Goal: Task Accomplishment & Management: Complete application form

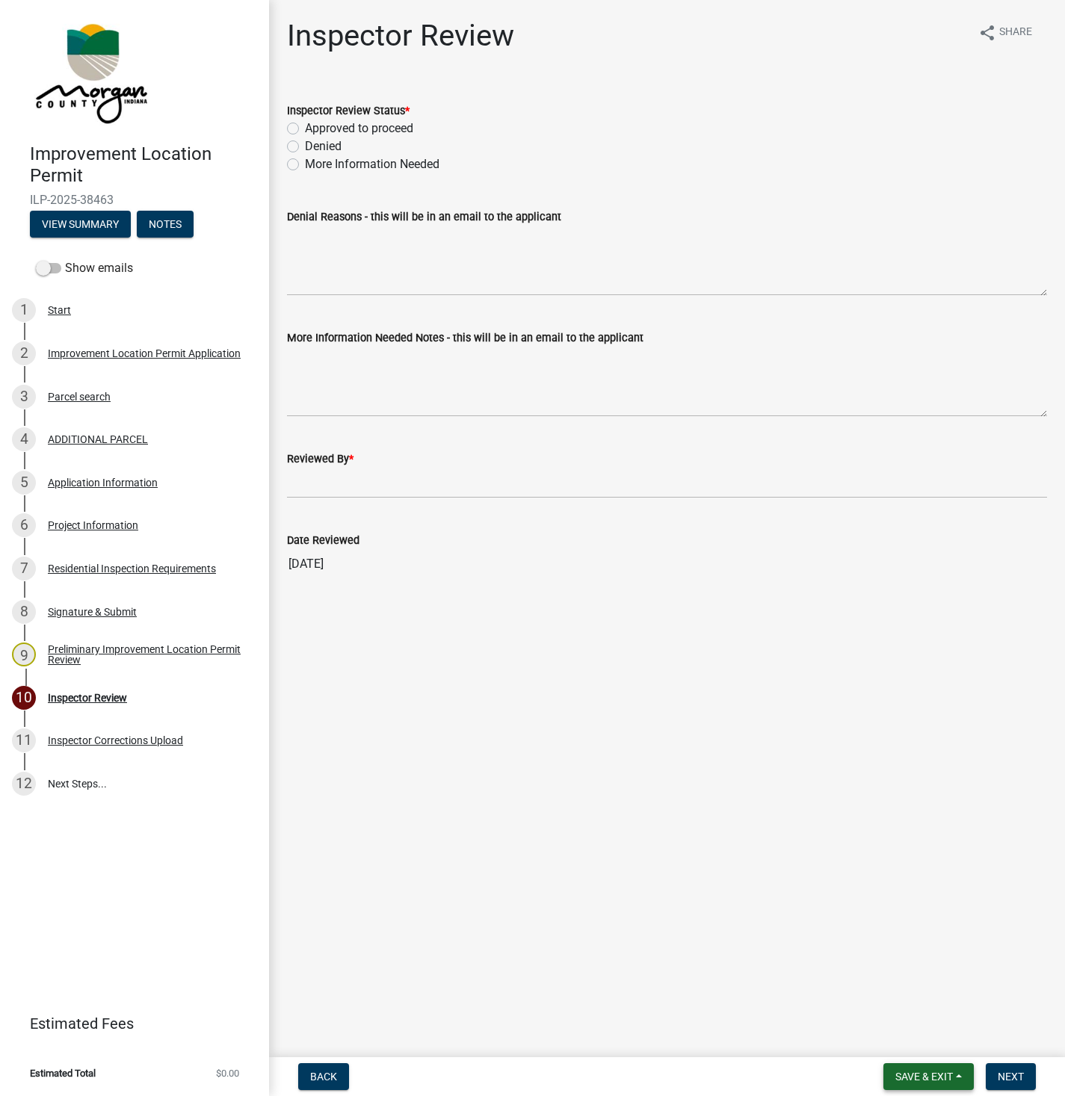
click at [928, 1075] on span "Save & Exit" at bounding box center [924, 1077] width 58 height 12
click at [894, 1003] on button "Save" at bounding box center [914, 1003] width 120 height 36
click at [903, 1067] on button "Save & Exit" at bounding box center [928, 1076] width 90 height 27
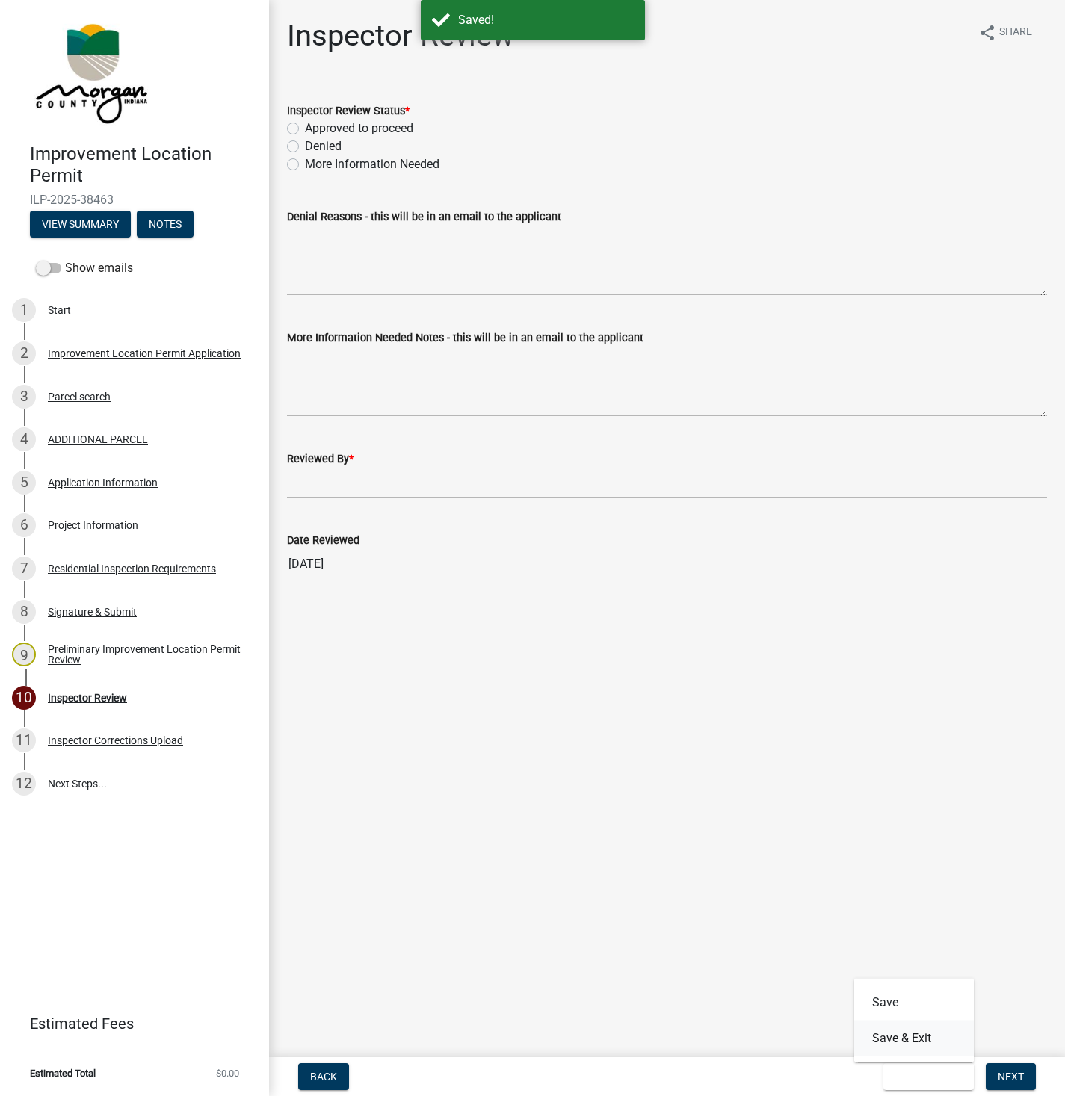
click at [921, 1023] on button "Save & Exit" at bounding box center [914, 1039] width 120 height 36
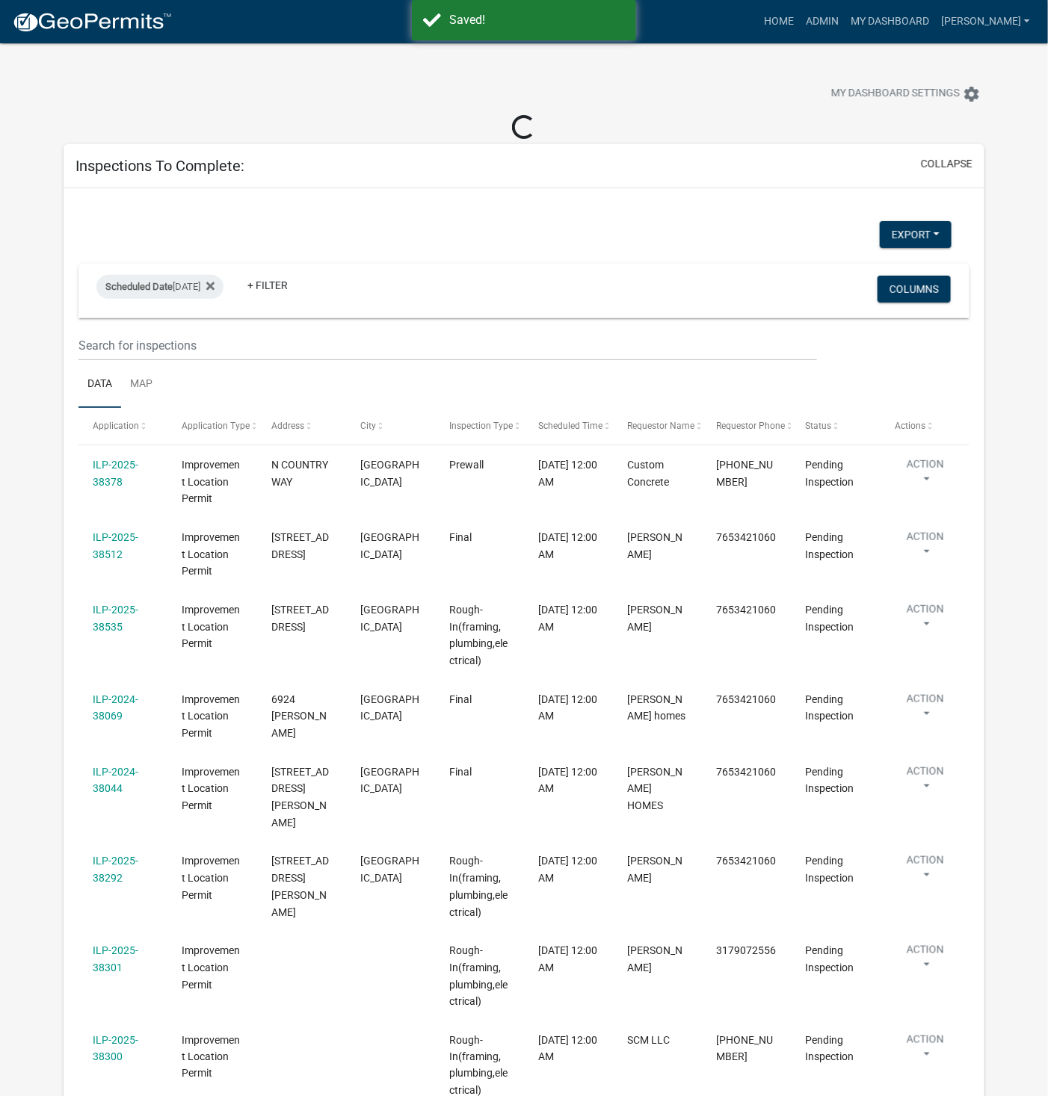
select select "1: 25"
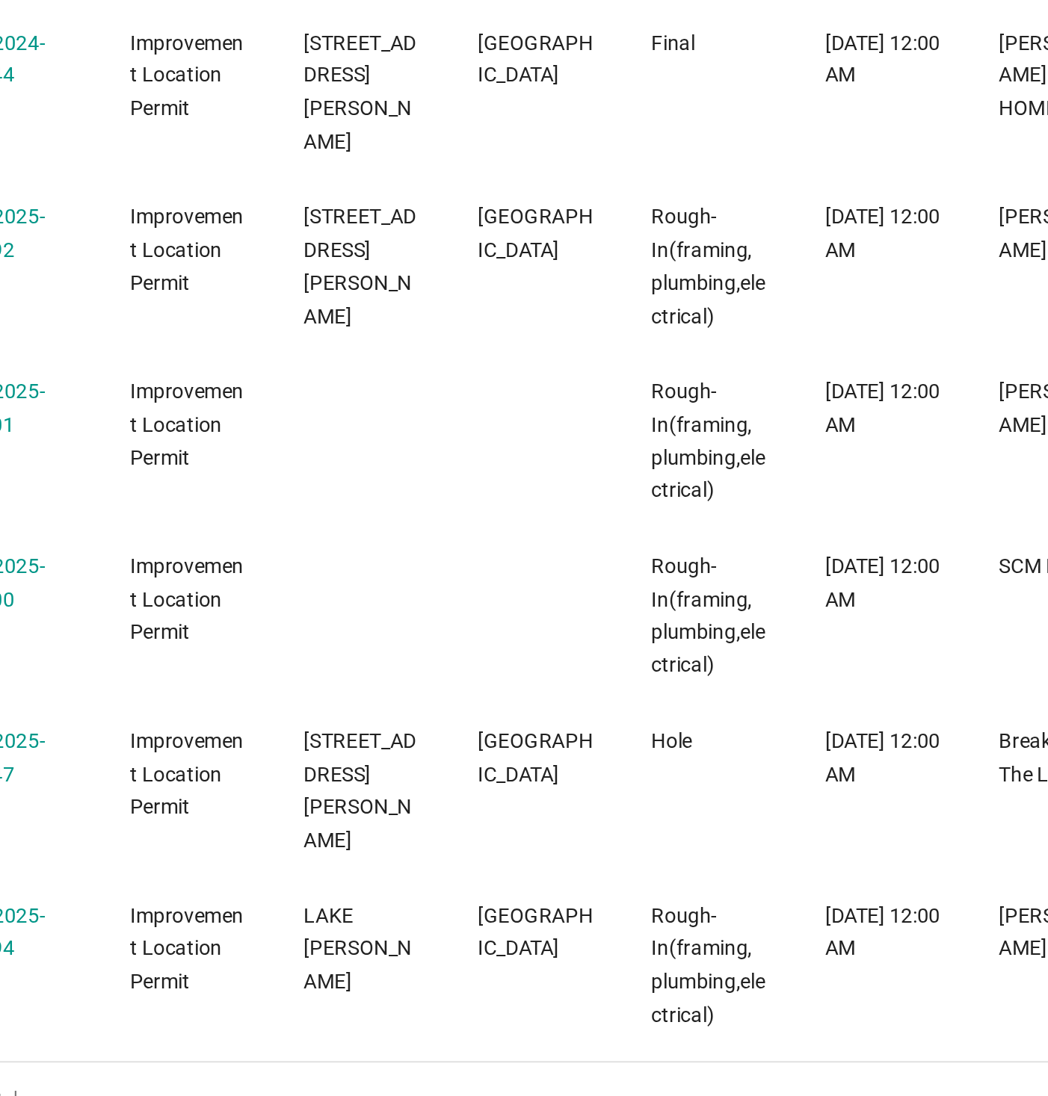
scroll to position [187, 0]
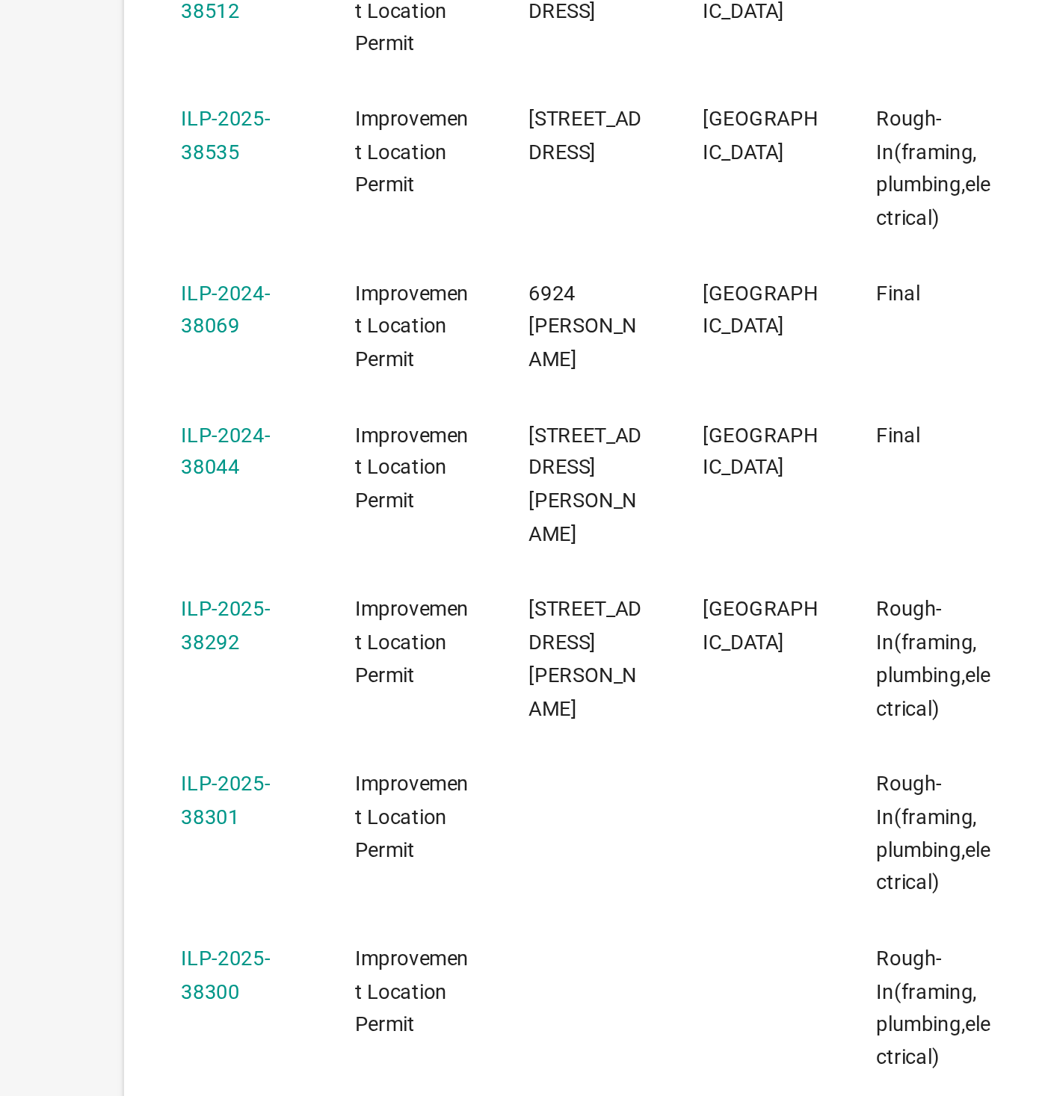
click at [415, 646] on div "[GEOGRAPHIC_DATA]" at bounding box center [390, 657] width 61 height 34
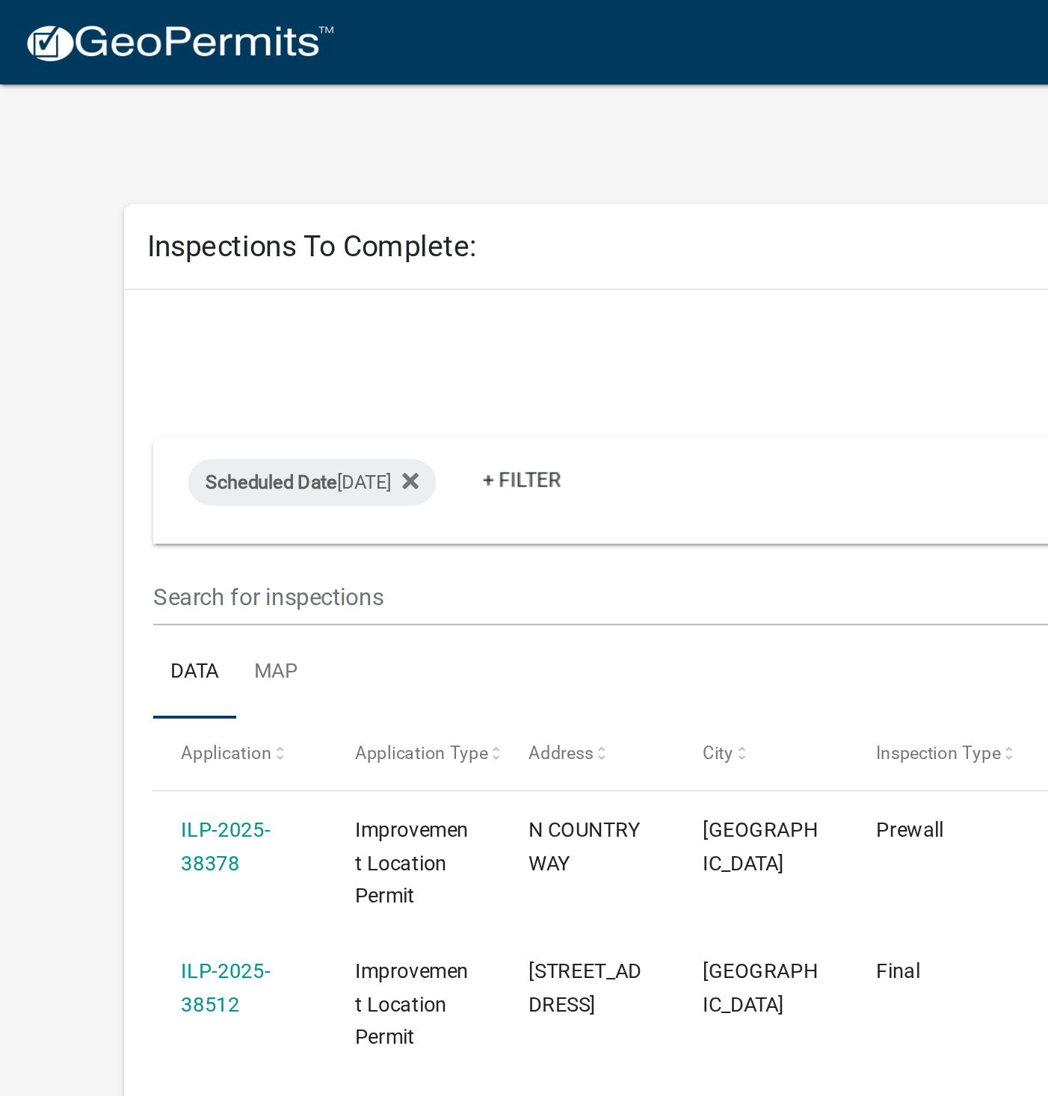
scroll to position [12, 0]
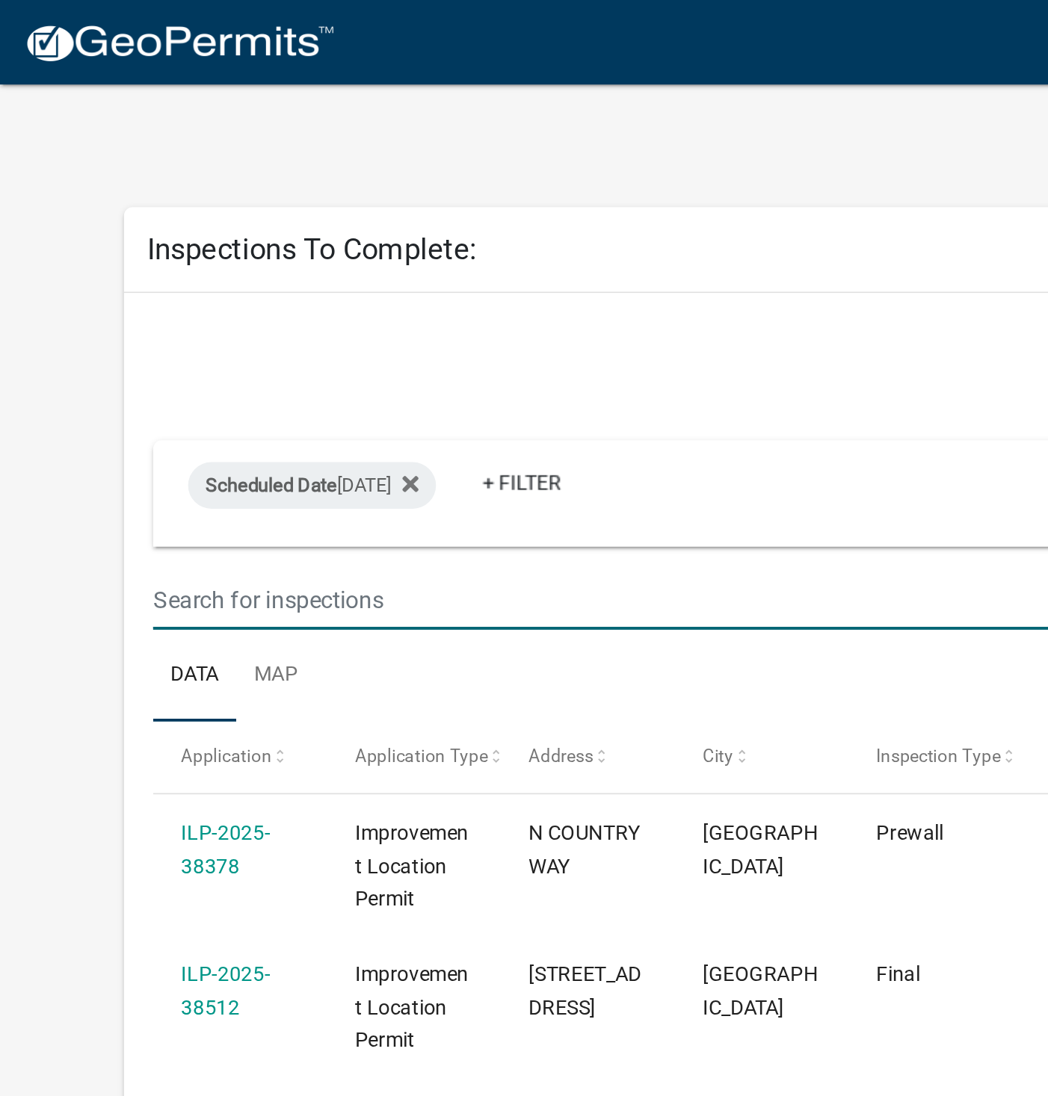
click at [189, 310] on input "text" at bounding box center [447, 307] width 738 height 31
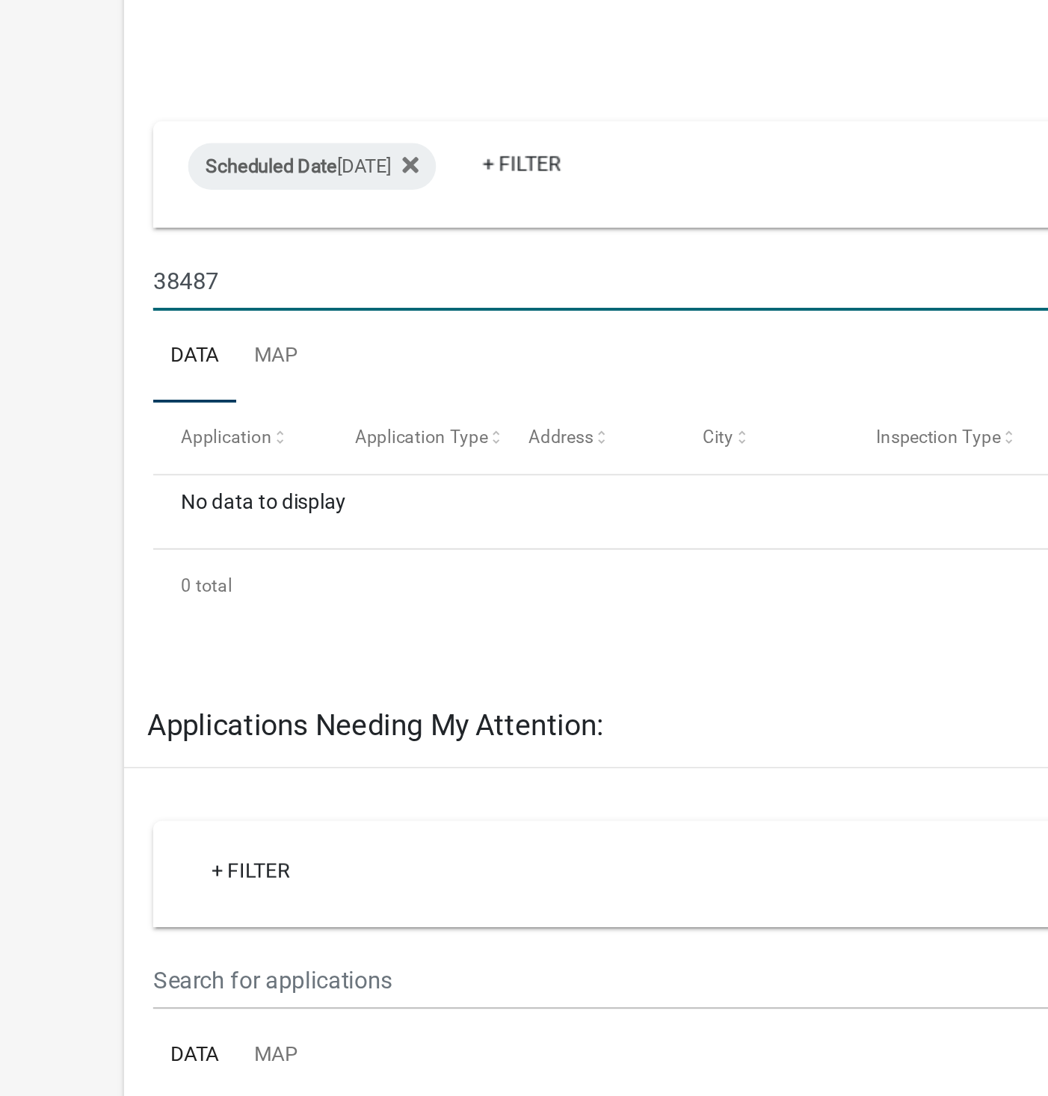
type input "38487"
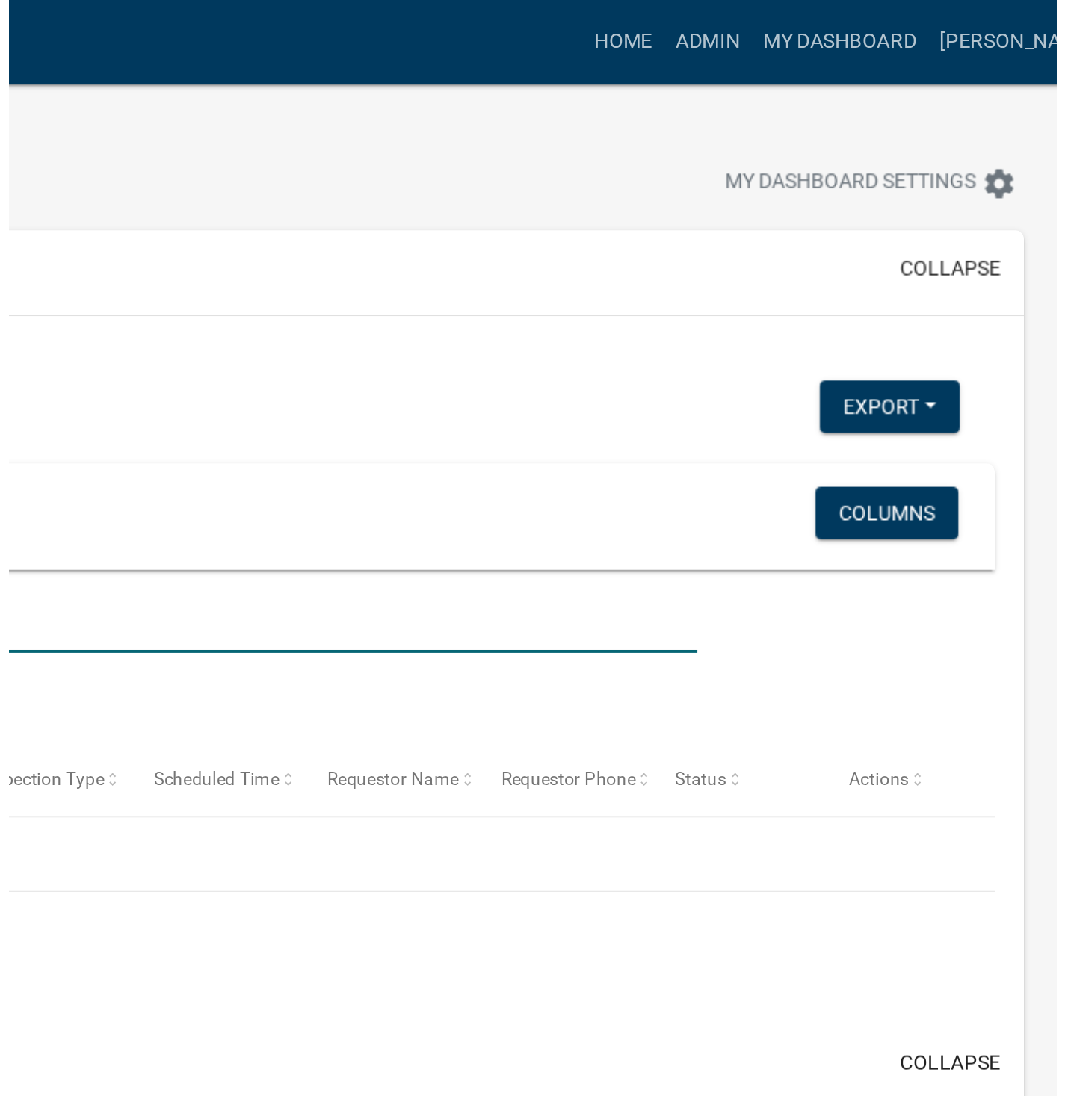
scroll to position [0, 0]
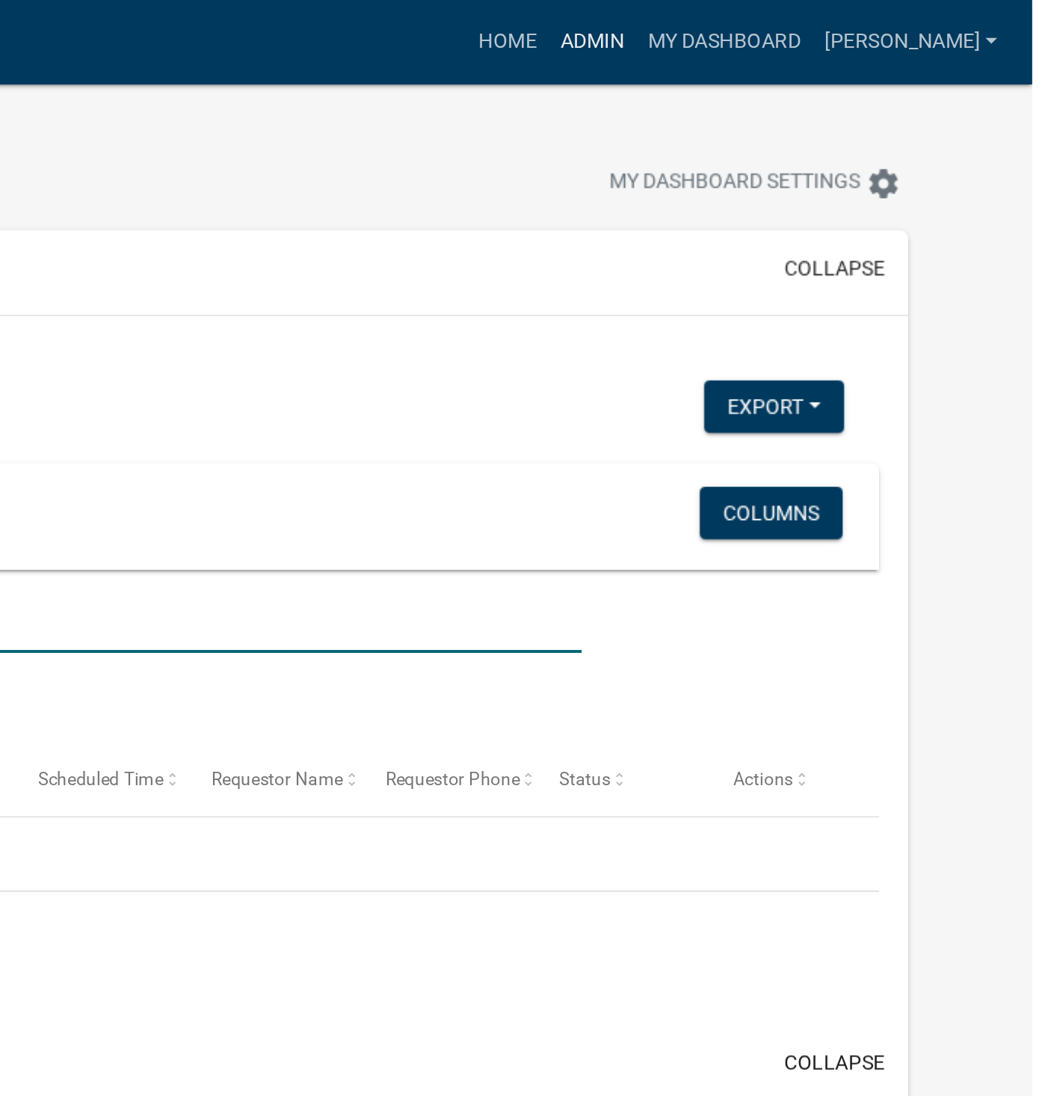
click at [844, 29] on link "Admin" at bounding box center [822, 21] width 45 height 28
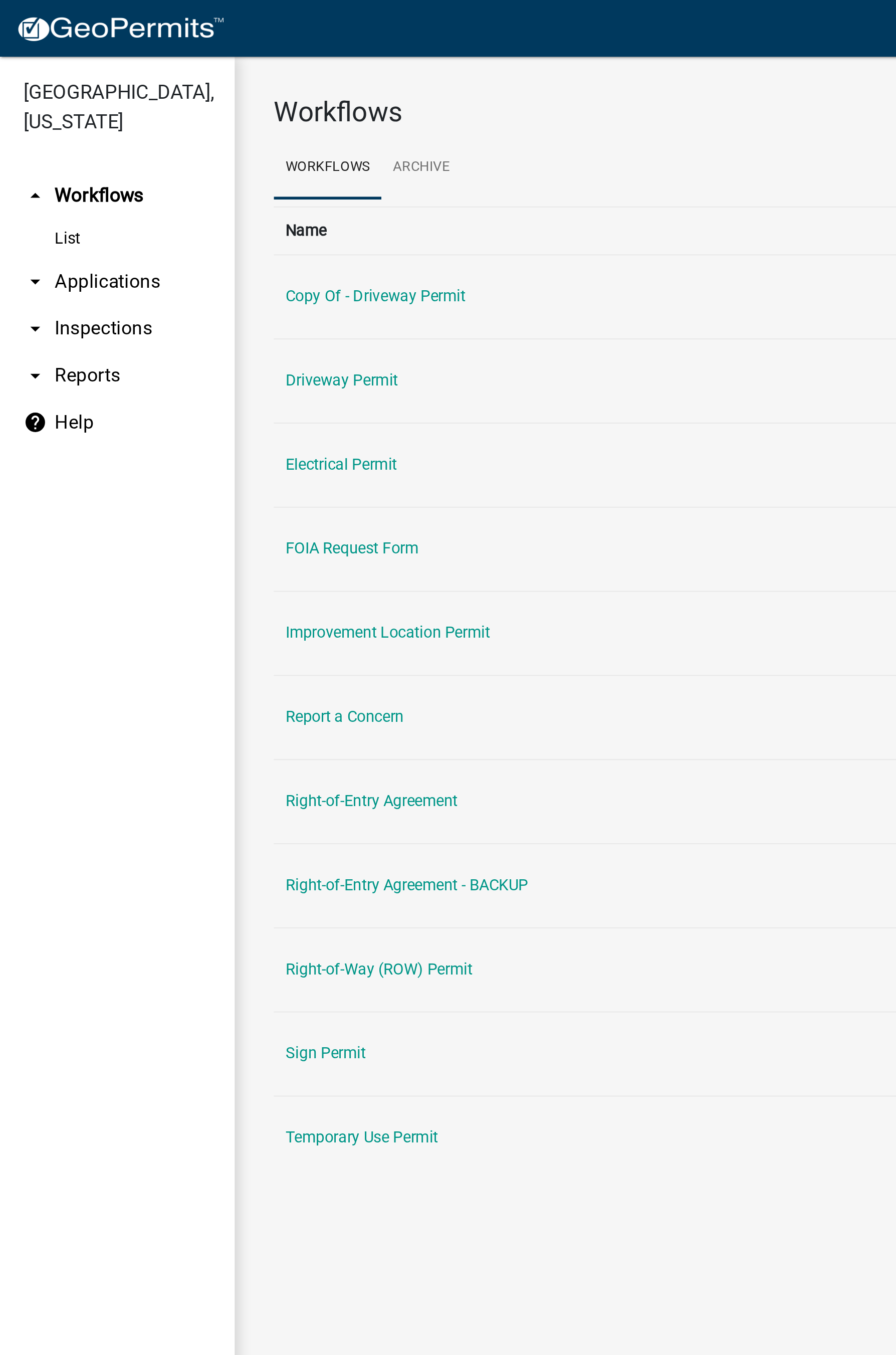
click at [217, 325] on link "Improvement Location Permit" at bounding box center [199, 324] width 105 height 9
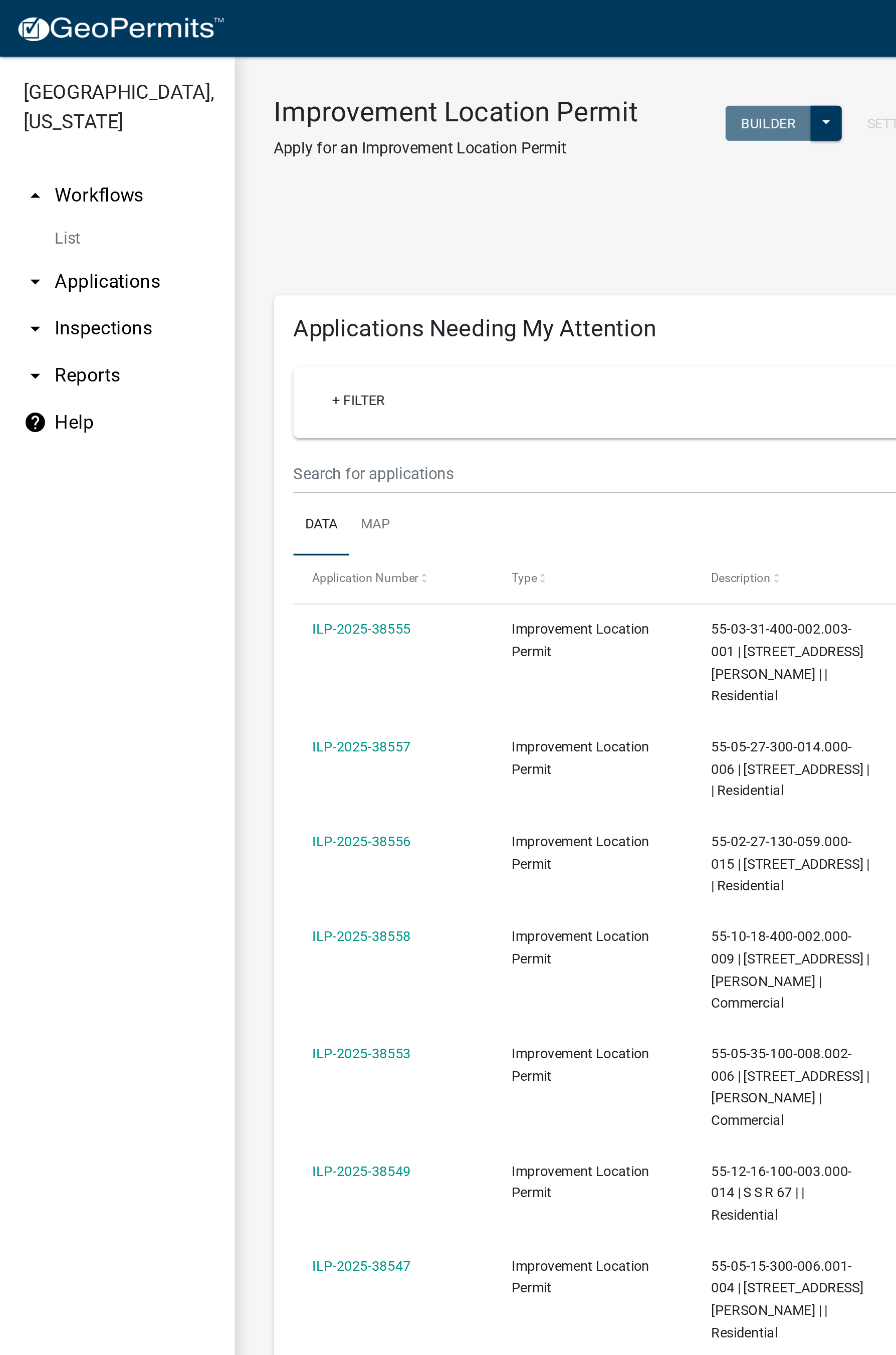
scroll to position [174, 0]
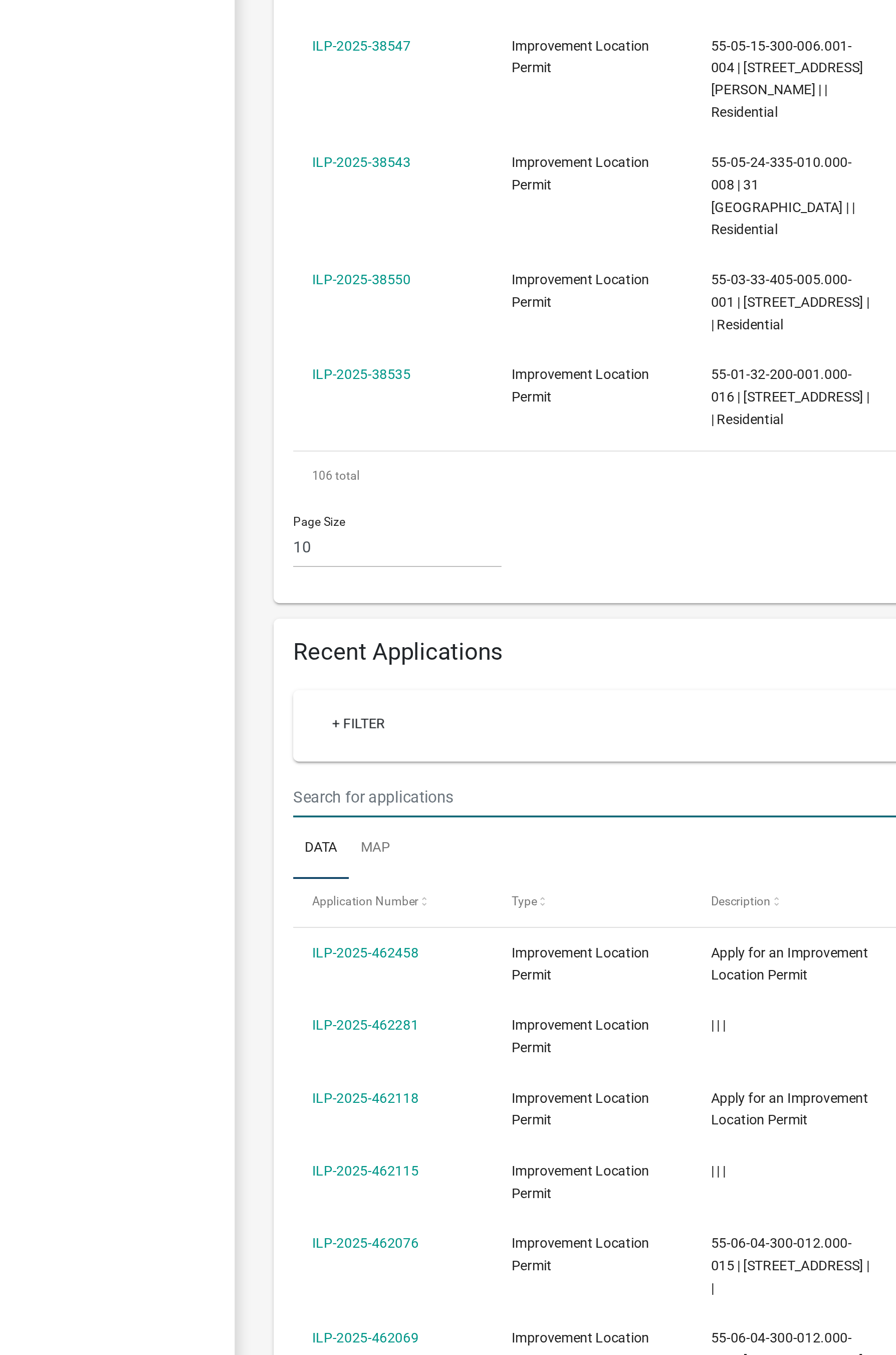
click at [215, 80] on input "text" at bounding box center [447, 69] width 594 height 21
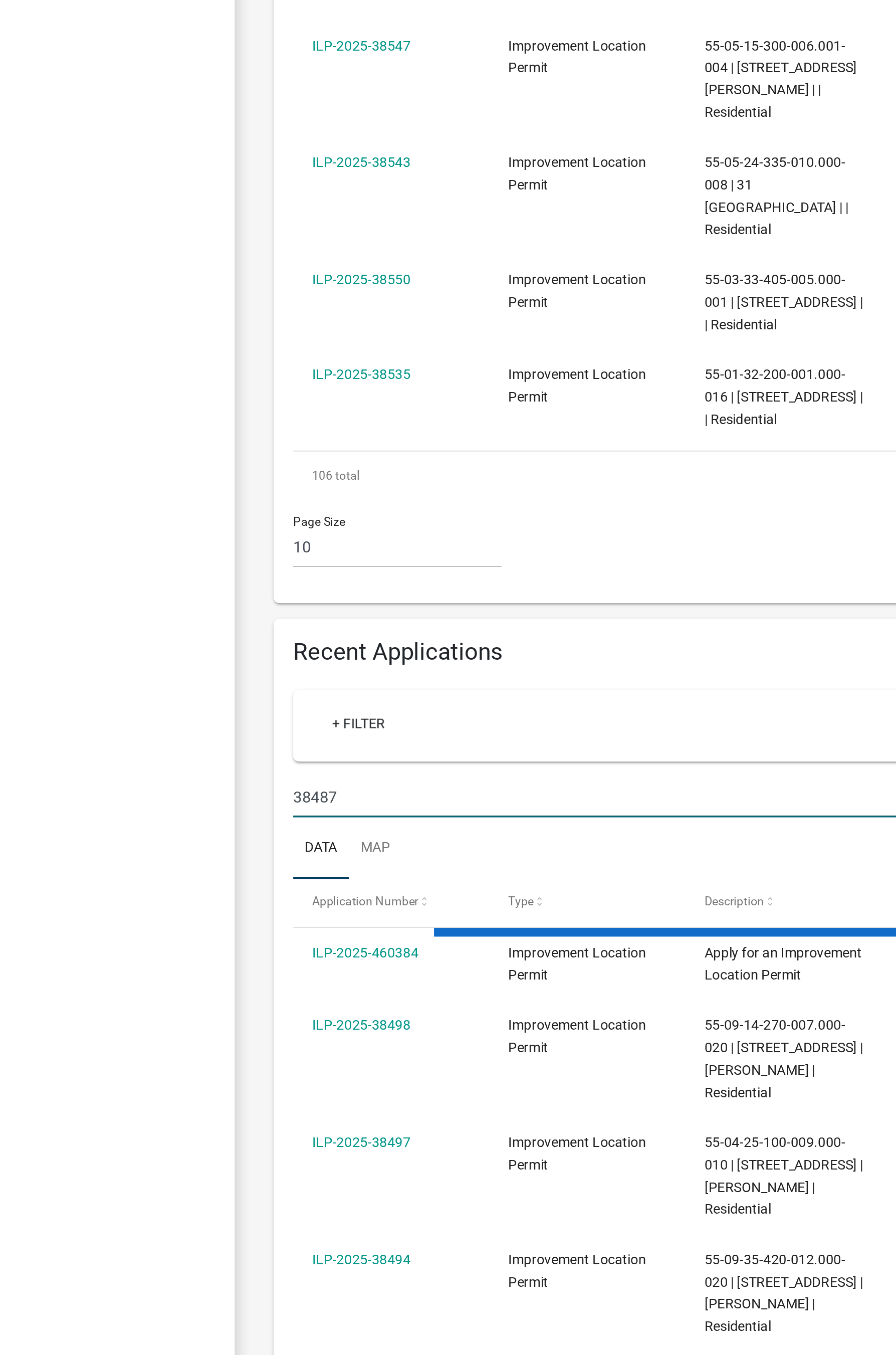
scroll to position [0, 0]
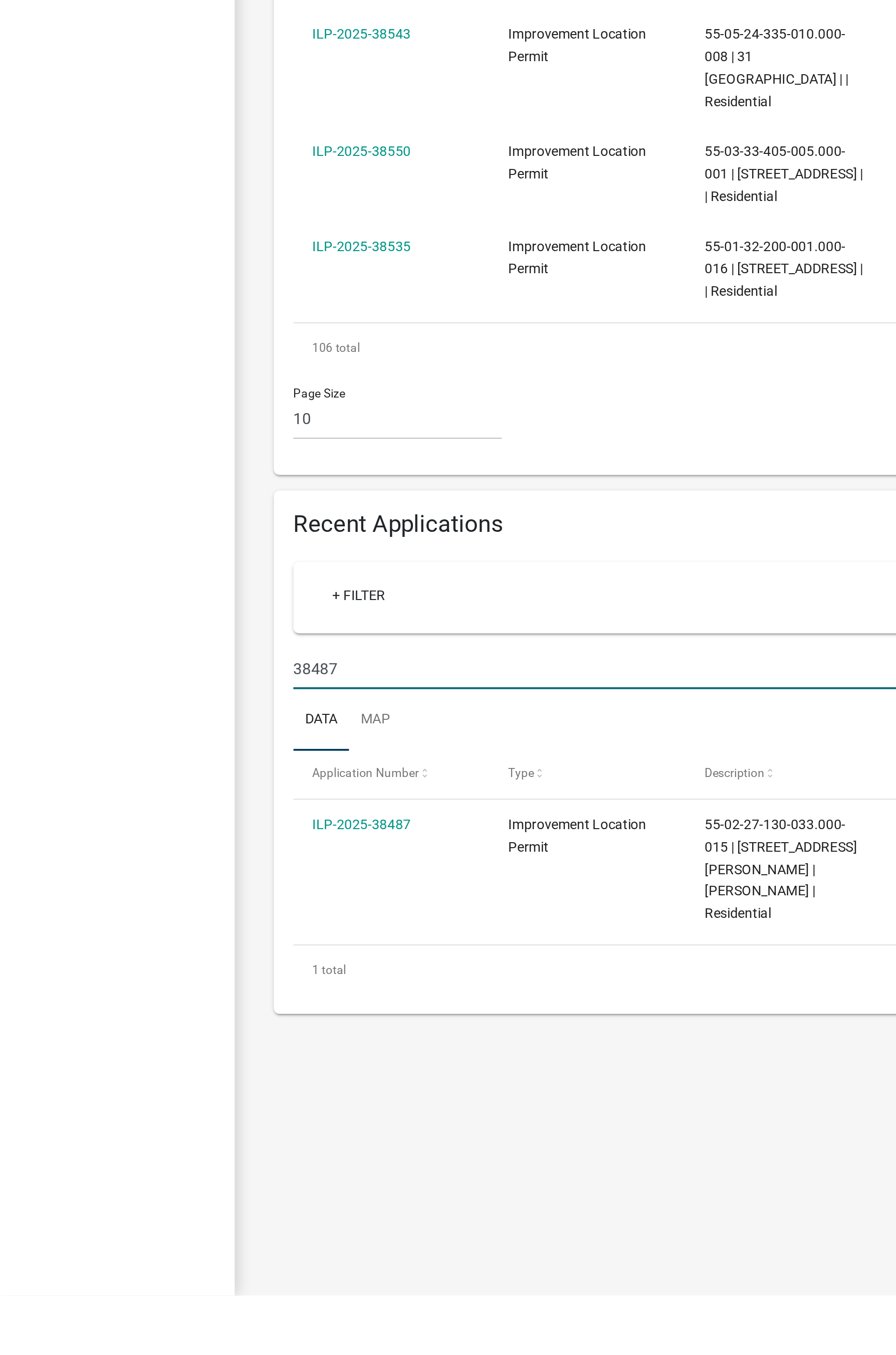
type input "38487"
click at [201, 735] on link "ILP-2025-38487" at bounding box center [184, 1114] width 50 height 8
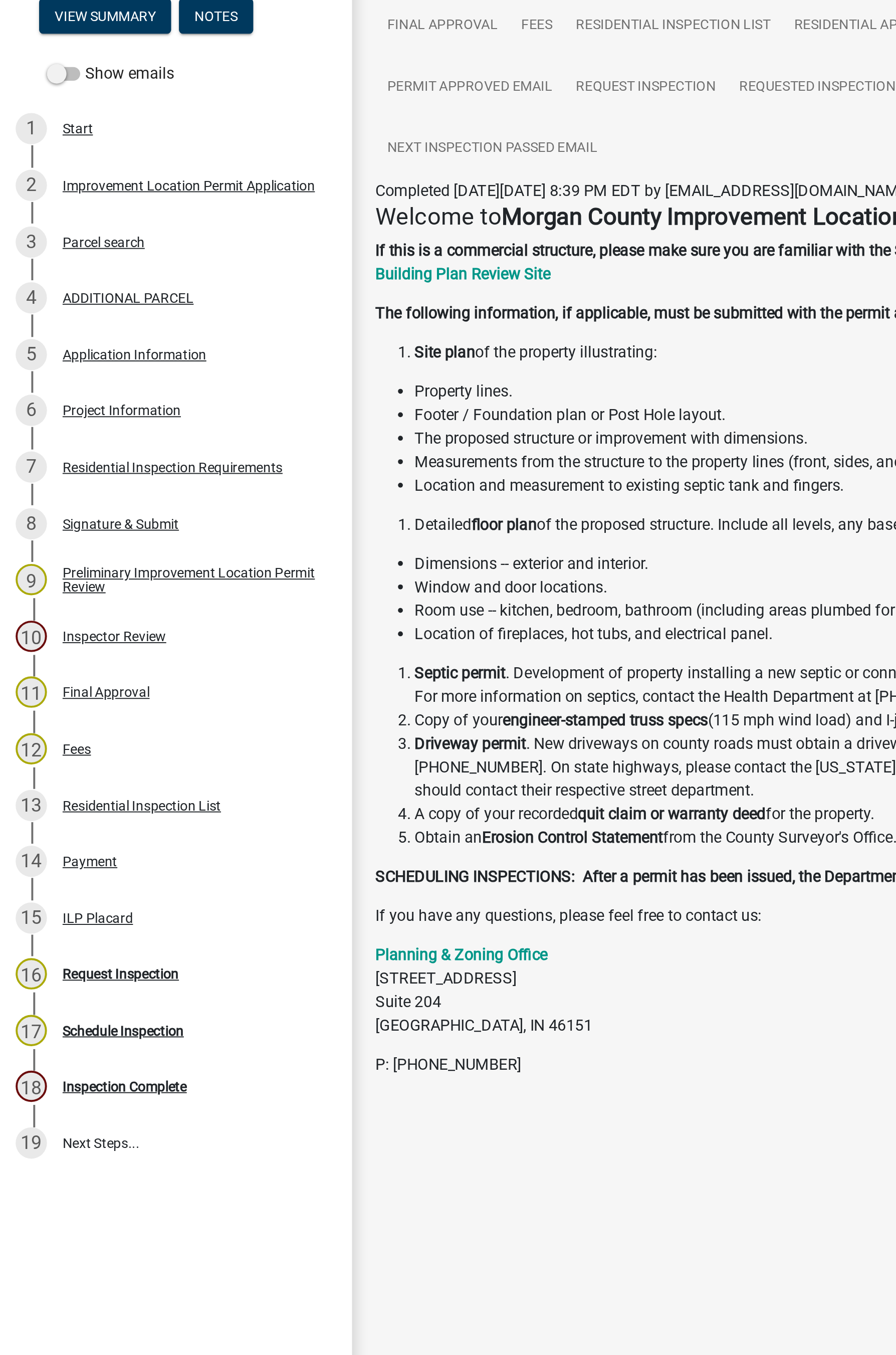
click at [59, 639] on div "Request Inspection" at bounding box center [62, 641] width 60 height 7
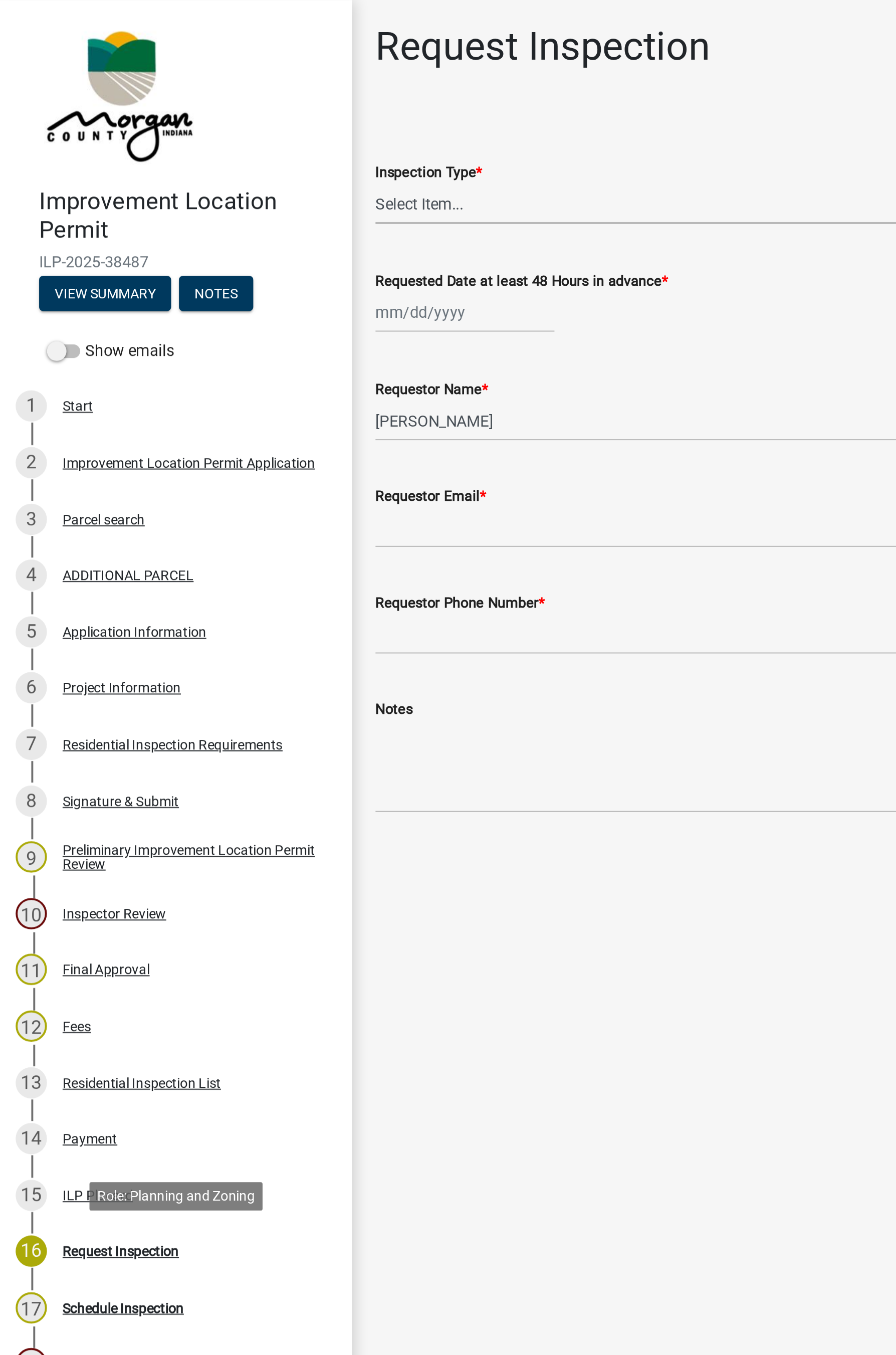
click at [219, 104] on select "Select Item... Footer Hole Bonding Underslab Foundation, Piers, Tie downs Prewa…" at bounding box center [538, 104] width 691 height 21
click at [221, 103] on select "Select Item... Footer Hole Bonding Underslab Foundation, Piers, Tie downs Prewa…" at bounding box center [538, 104] width 691 height 21
click at [213, 107] on select "Select Item... Footer Hole Bonding Underslab Foundation, Piers, Tie downs Prewa…" at bounding box center [538, 104] width 691 height 21
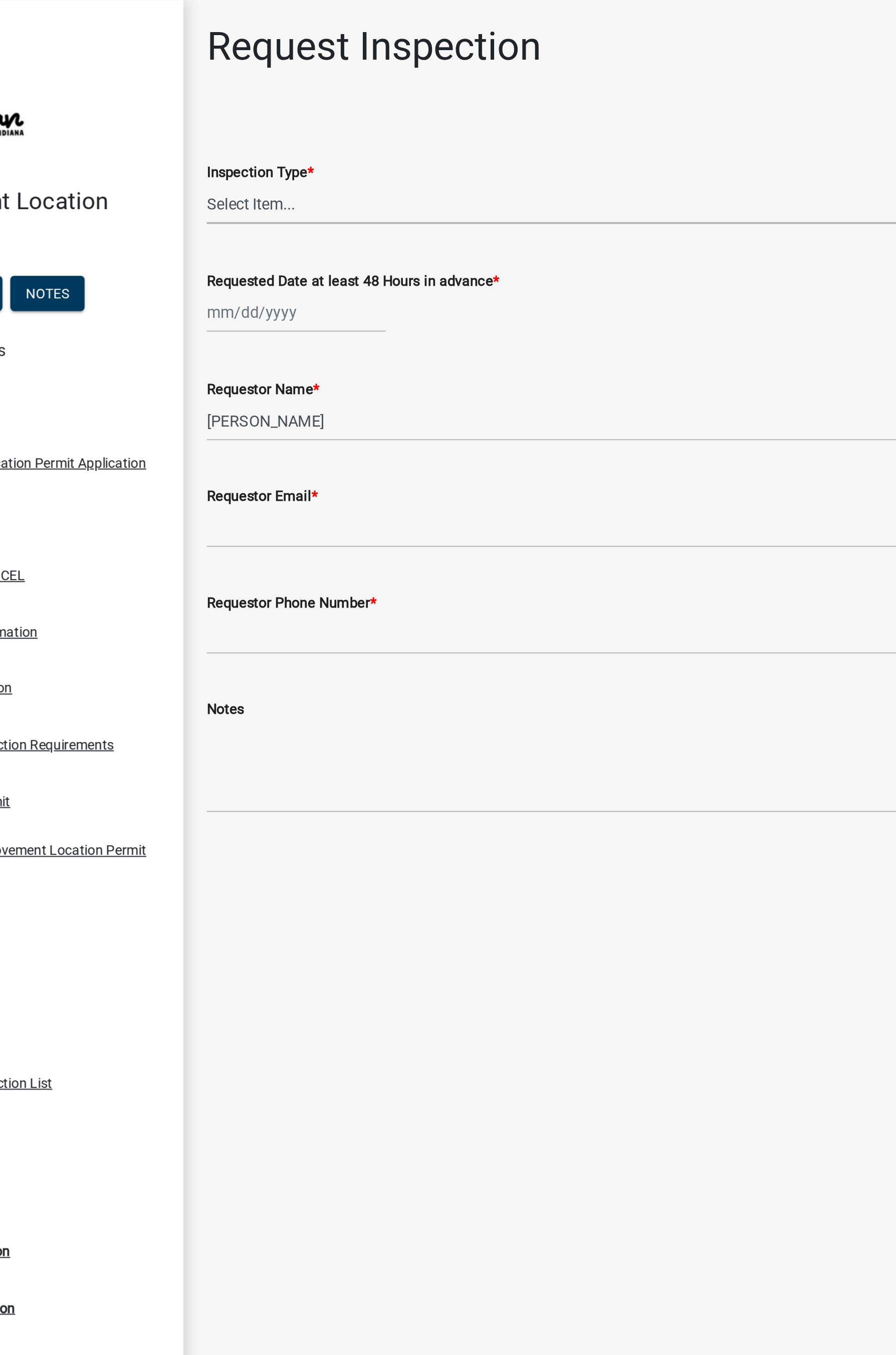
click at [223, 100] on select "Select Item... Footer Hole Bonding Underslab Foundation, Piers, Tie downs Prewa…" at bounding box center [538, 104] width 691 height 21
click at [192, 94] on select "Select Item... Footer Hole Bonding Underslab Foundation, Piers, Tie downs Prewa…" at bounding box center [538, 104] width 691 height 21
select select "46e4ea2b-1f29-4400-9983-a345a707b697"
click at [229, 162] on div at bounding box center [238, 160] width 92 height 21
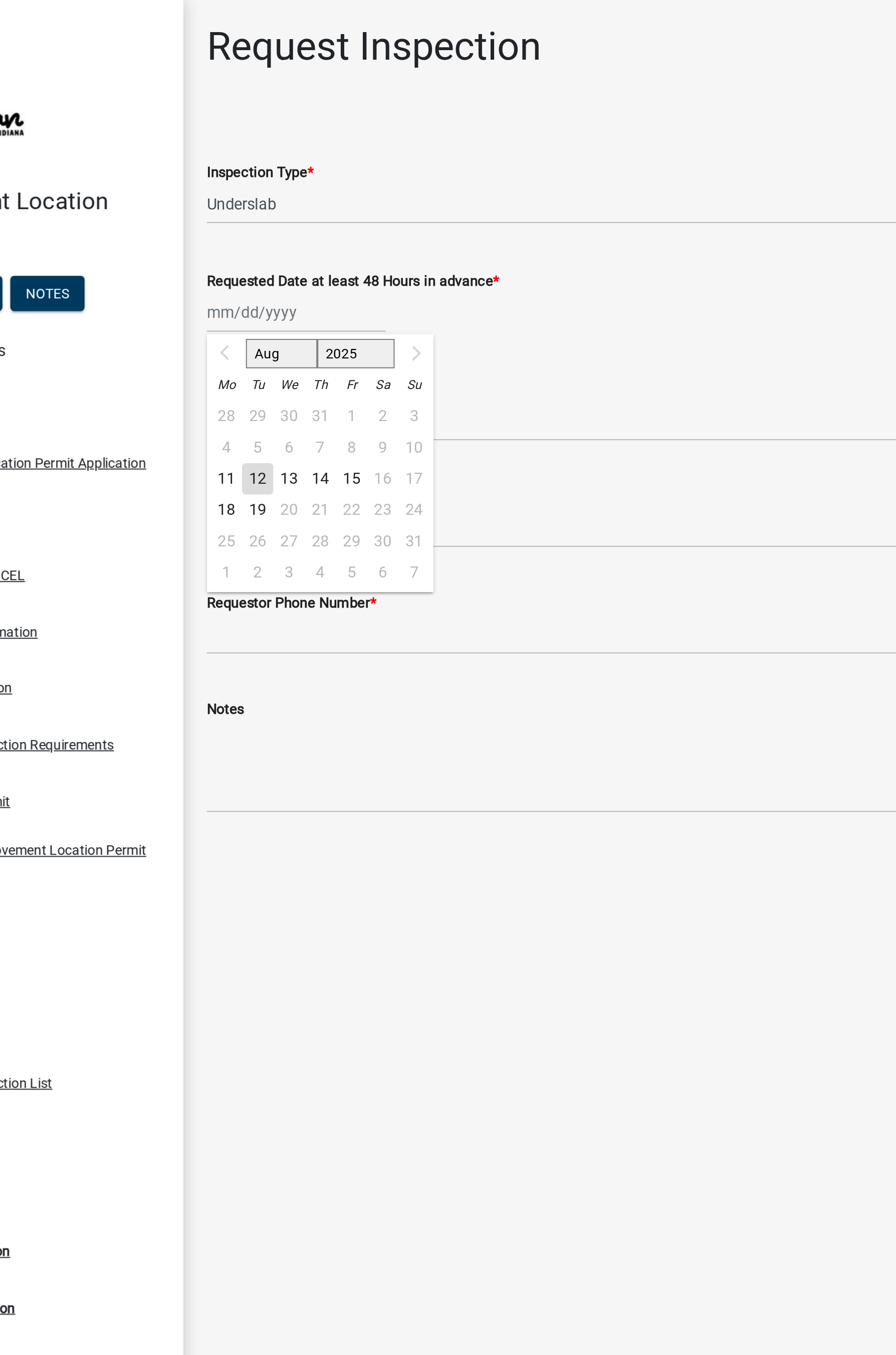
click at [220, 248] on div "12" at bounding box center [219, 246] width 16 height 16
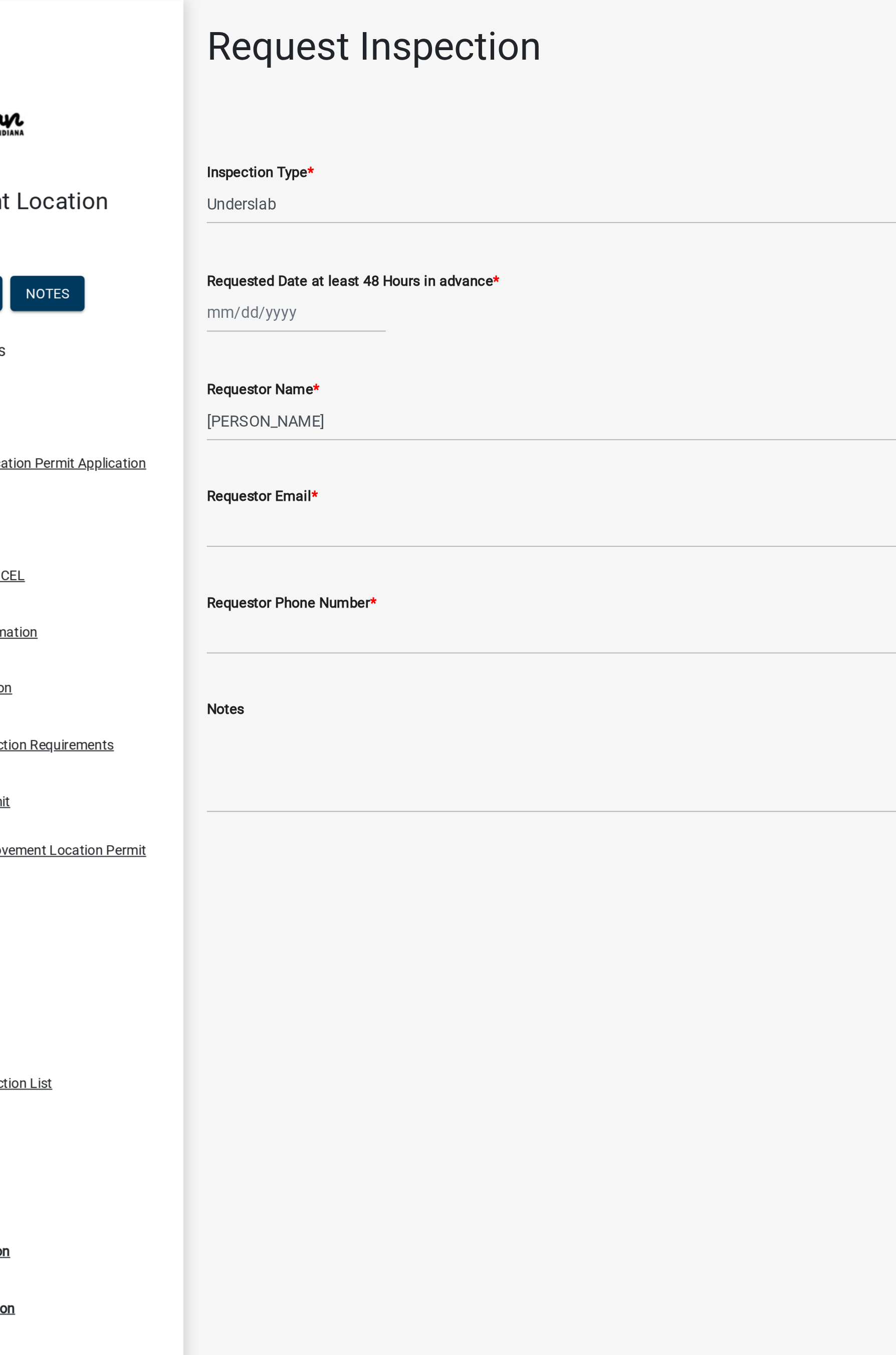
type input "[DATE]"
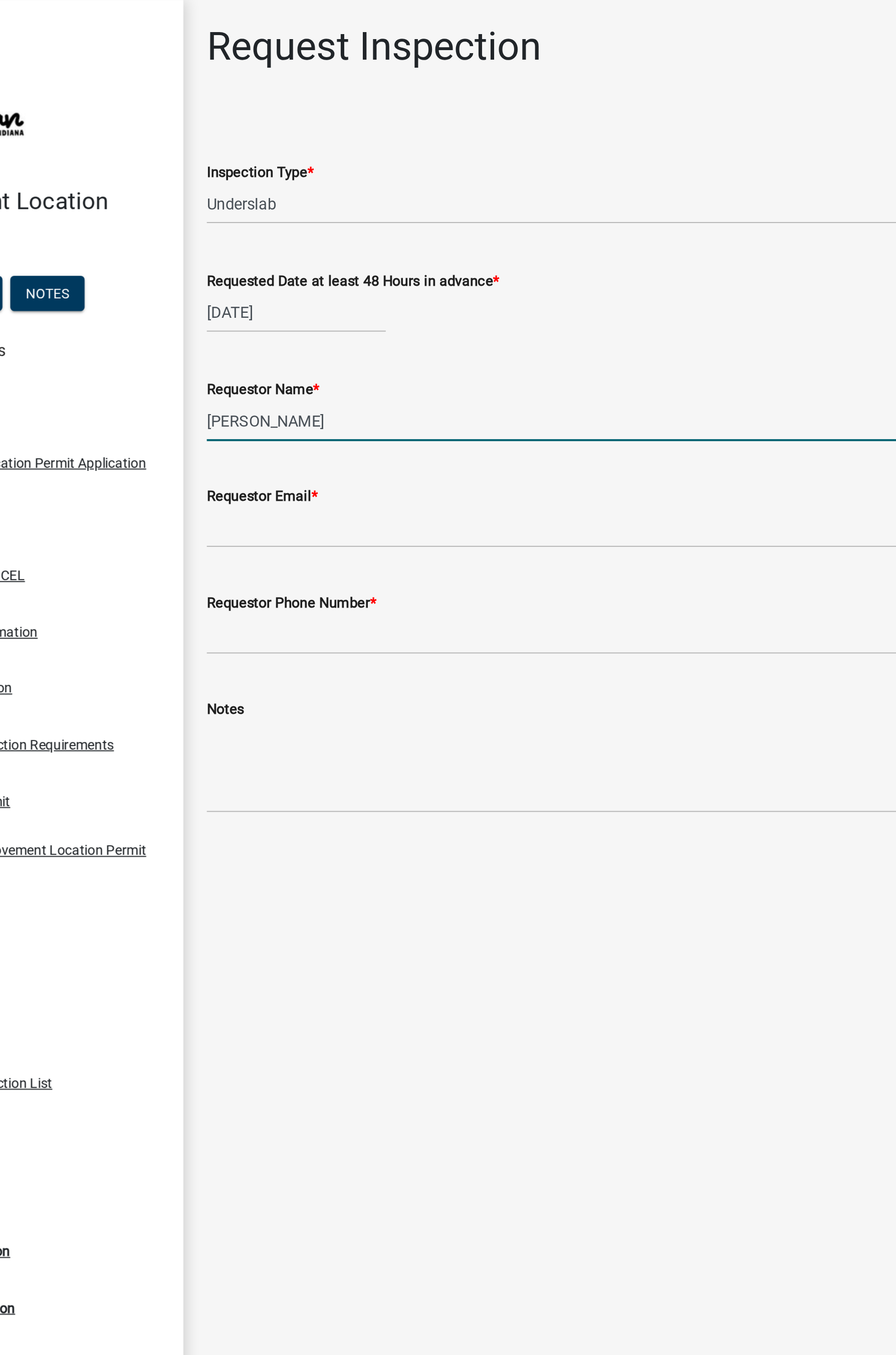
click at [236, 220] on input "[PERSON_NAME]" at bounding box center [538, 215] width 691 height 21
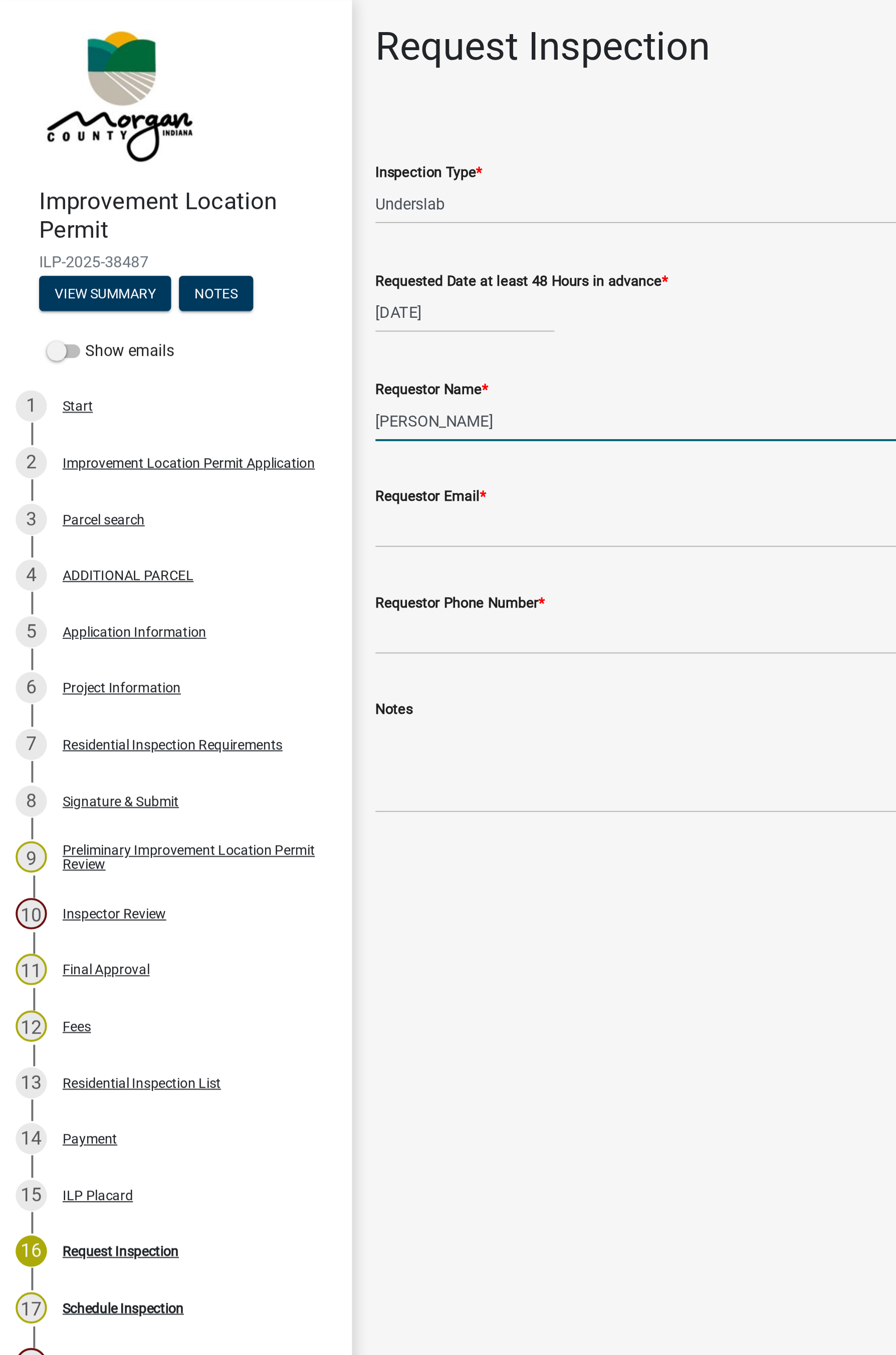
click at [82, 325] on div "Application Information" at bounding box center [69, 323] width 74 height 7
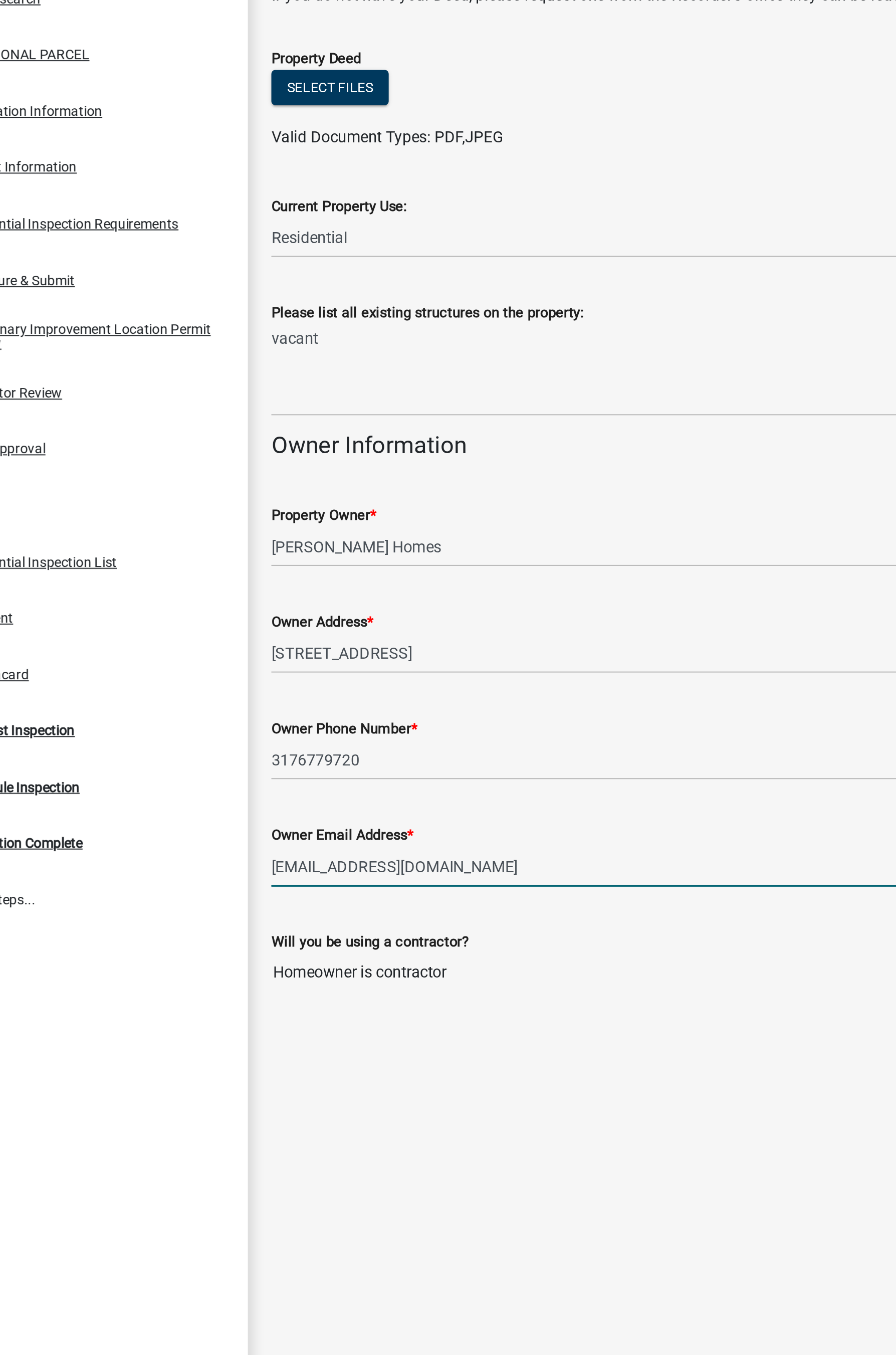
click at [364, 714] on input "[EMAIL_ADDRESS][DOMAIN_NAME]" at bounding box center [538, 711] width 691 height 21
click at [286, 707] on input "[EMAIL_ADDRESS][DOMAIN_NAME]" at bounding box center [538, 711] width 691 height 21
click at [282, 707] on input "[EMAIL_ADDRESS][DOMAIN_NAME]" at bounding box center [538, 711] width 691 height 21
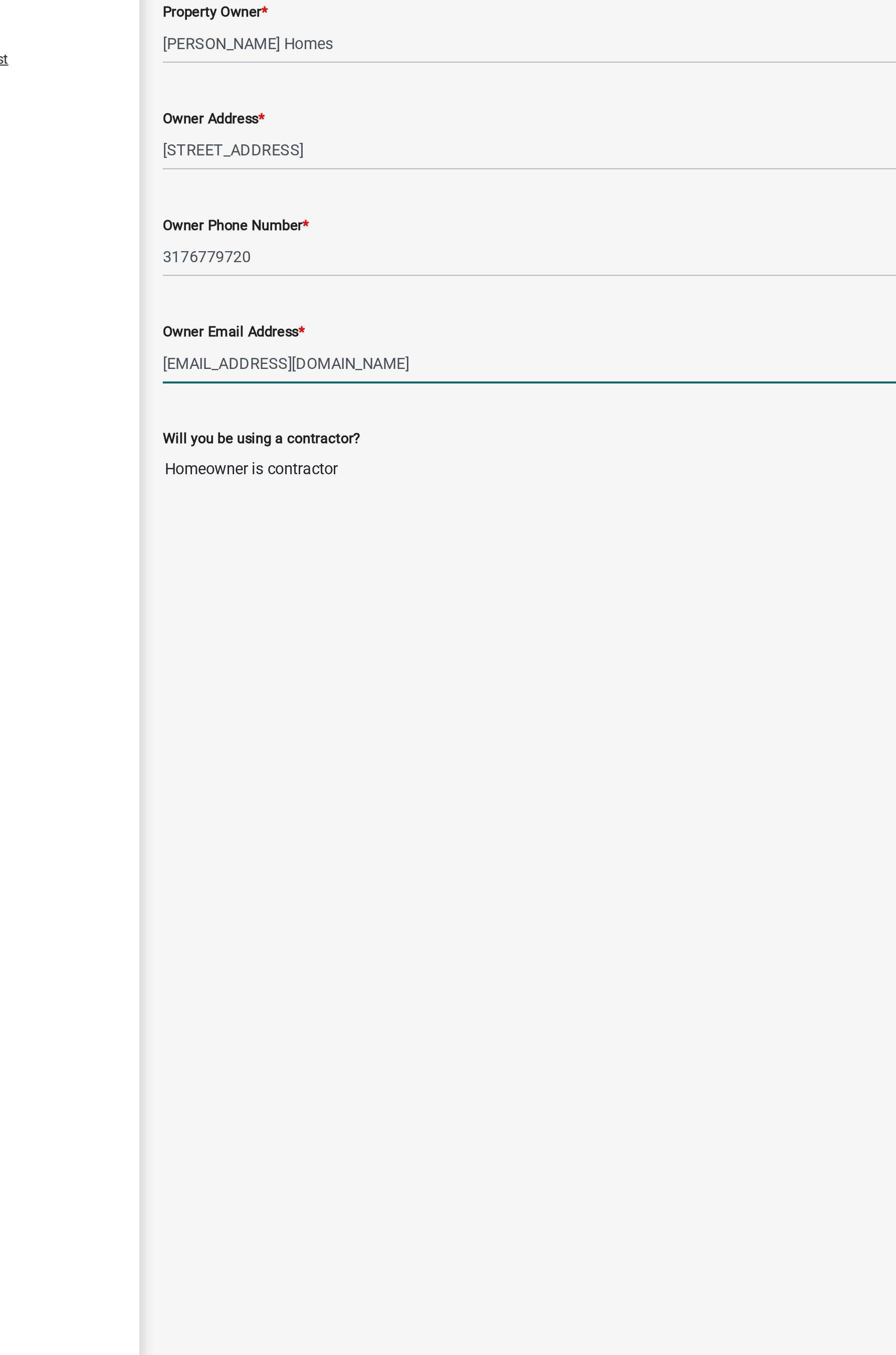
click at [241, 707] on input "[EMAIL_ADDRESS][DOMAIN_NAME]" at bounding box center [538, 711] width 691 height 21
click at [304, 713] on input "[EMAIL_ADDRESS][DOMAIN_NAME]" at bounding box center [538, 711] width 691 height 21
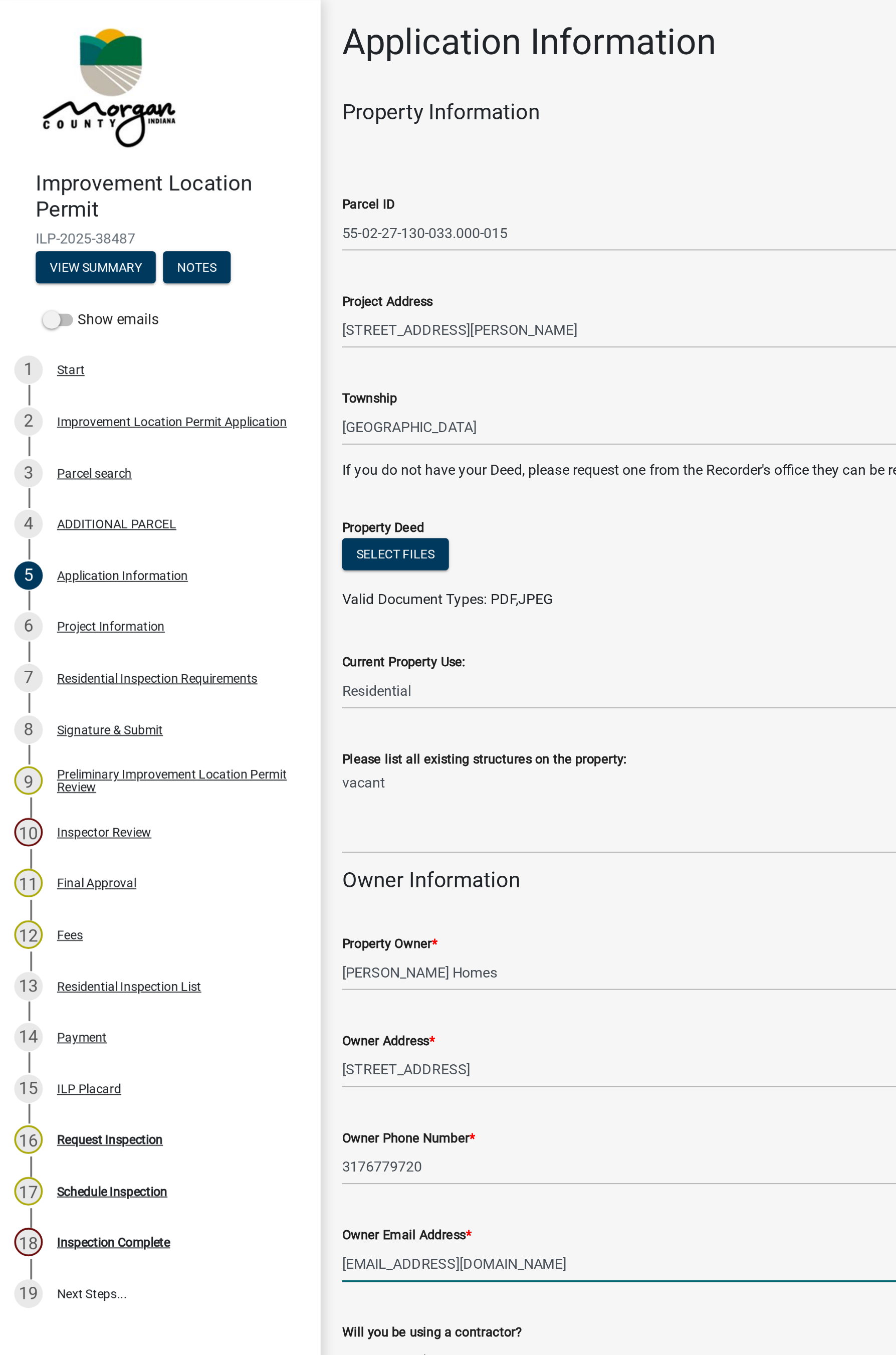
click at [427, 276] on wm-data-entity-input "If you do not have your Deed, please request one from the Recorder's office the…" at bounding box center [538, 269] width 691 height 20
